Goal: Find specific page/section: Find specific page/section

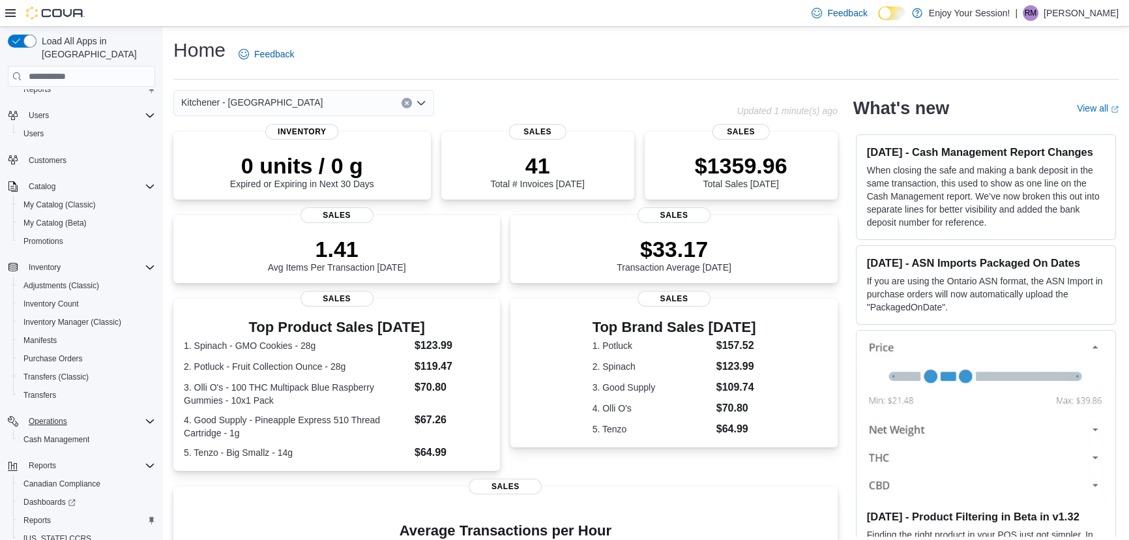
scroll to position [70, 0]
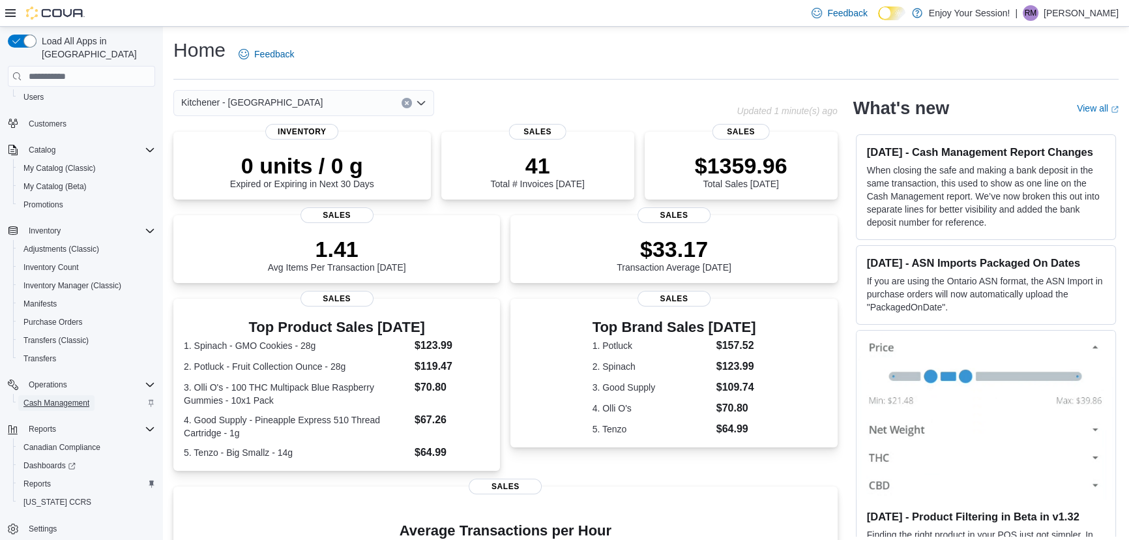
click at [63, 398] on span "Cash Management" at bounding box center [56, 403] width 66 height 10
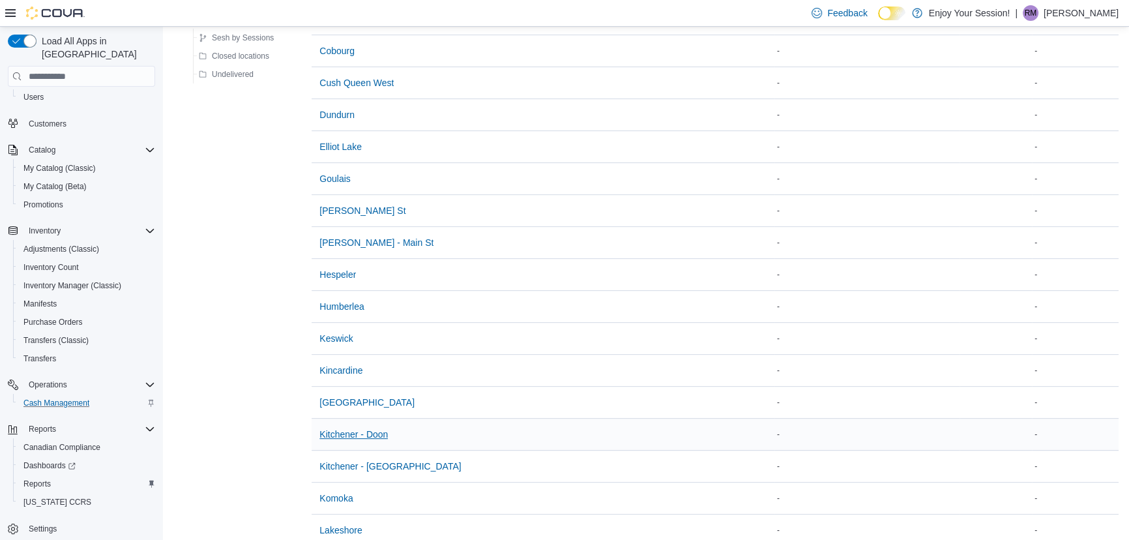
scroll to position [533, 0]
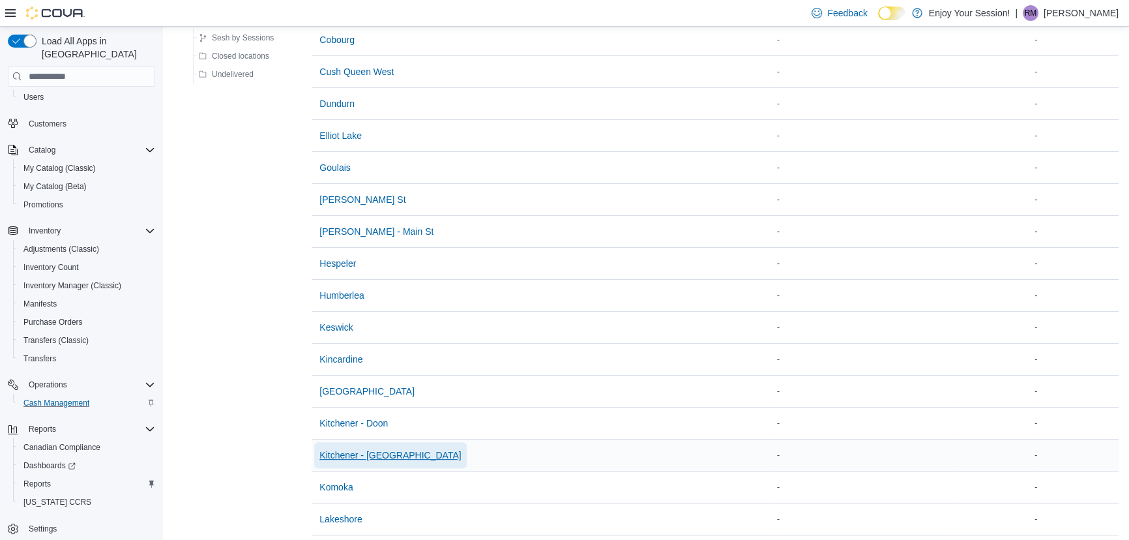
click at [381, 449] on span "Kitchener - [GEOGRAPHIC_DATA]" at bounding box center [389, 455] width 141 height 13
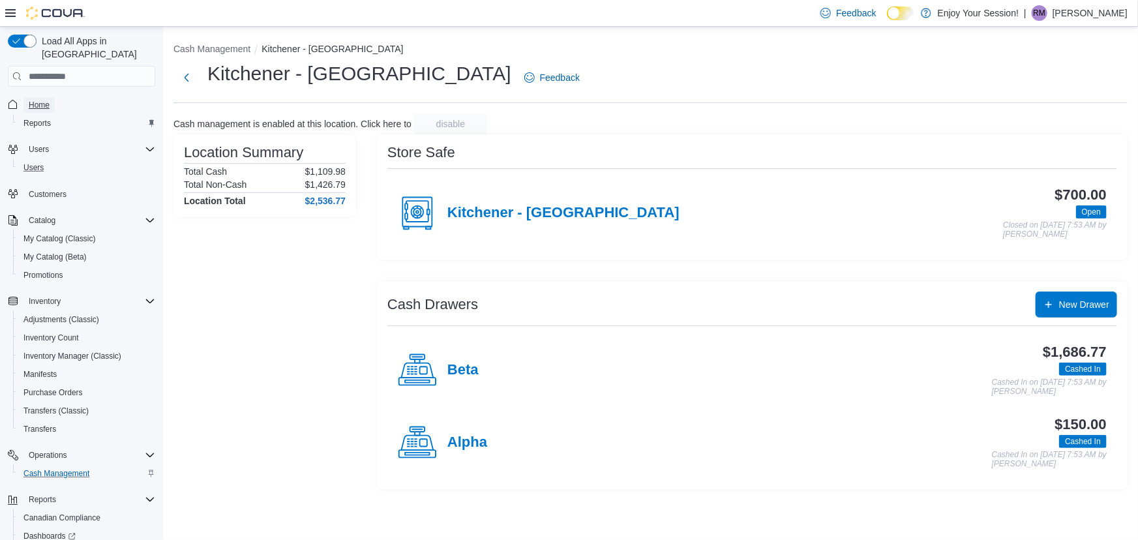
click at [46, 100] on span "Home" at bounding box center [39, 105] width 21 height 10
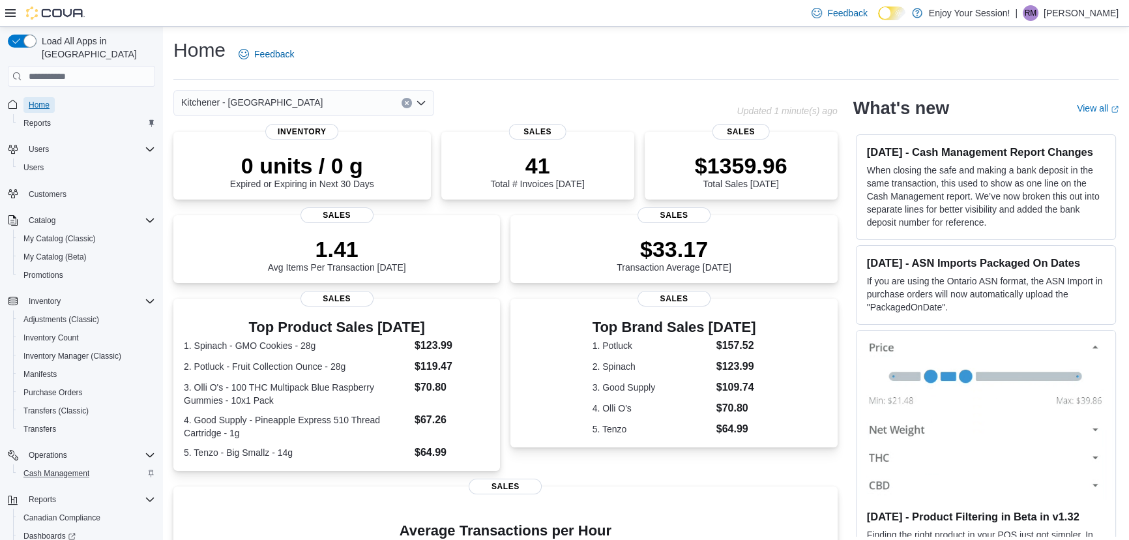
click at [40, 100] on span "Home" at bounding box center [39, 105] width 21 height 10
